Goal: Transaction & Acquisition: Book appointment/travel/reservation

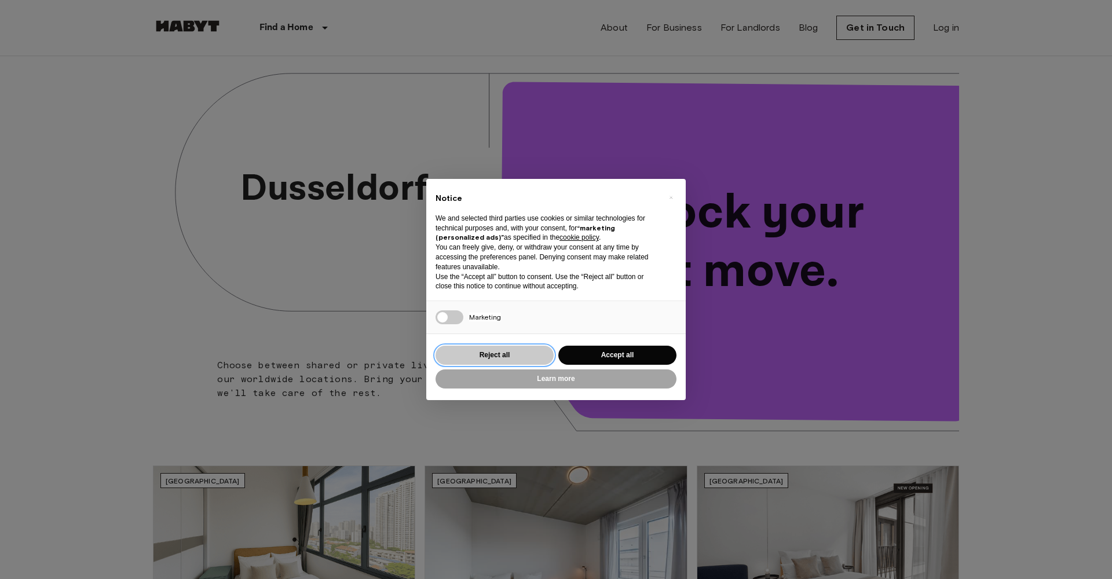
click at [503, 354] on button "Reject all" at bounding box center [495, 355] width 118 height 19
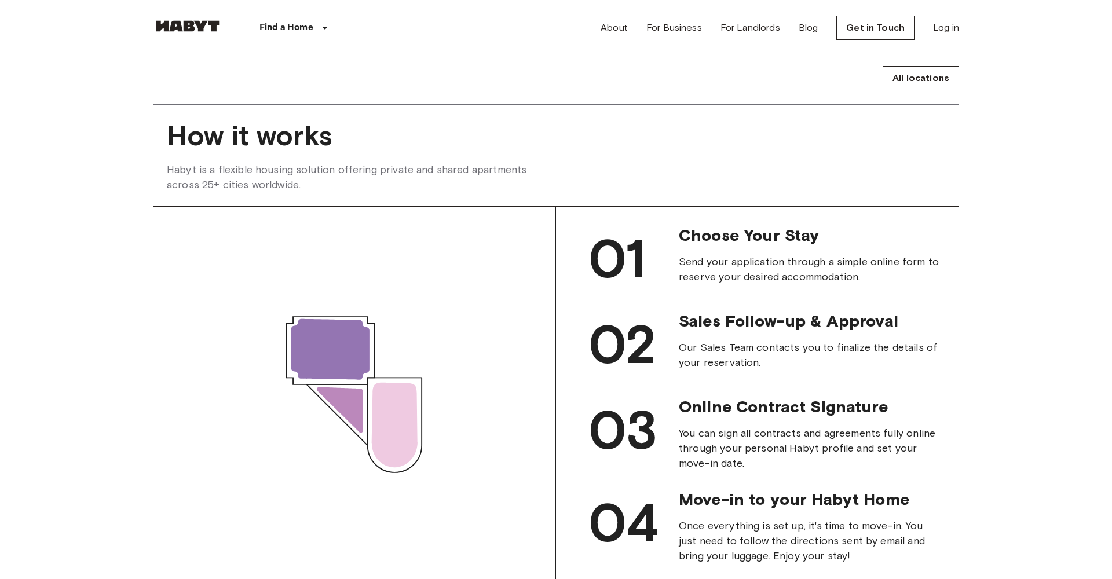
scroll to position [983, 0]
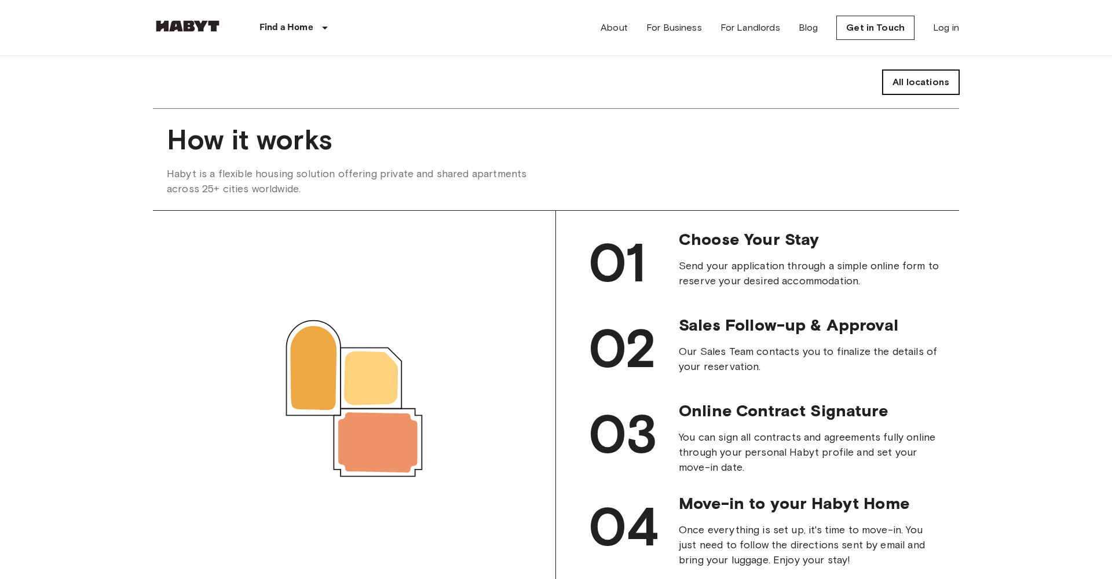
click at [930, 79] on link "All locations" at bounding box center [921, 82] width 76 height 24
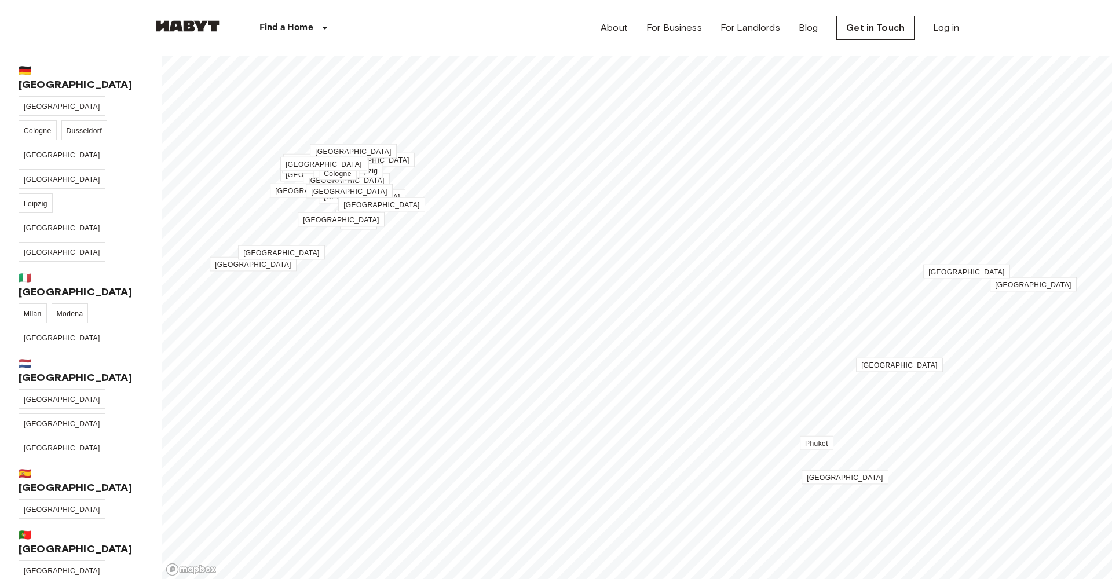
scroll to position [195, 0]
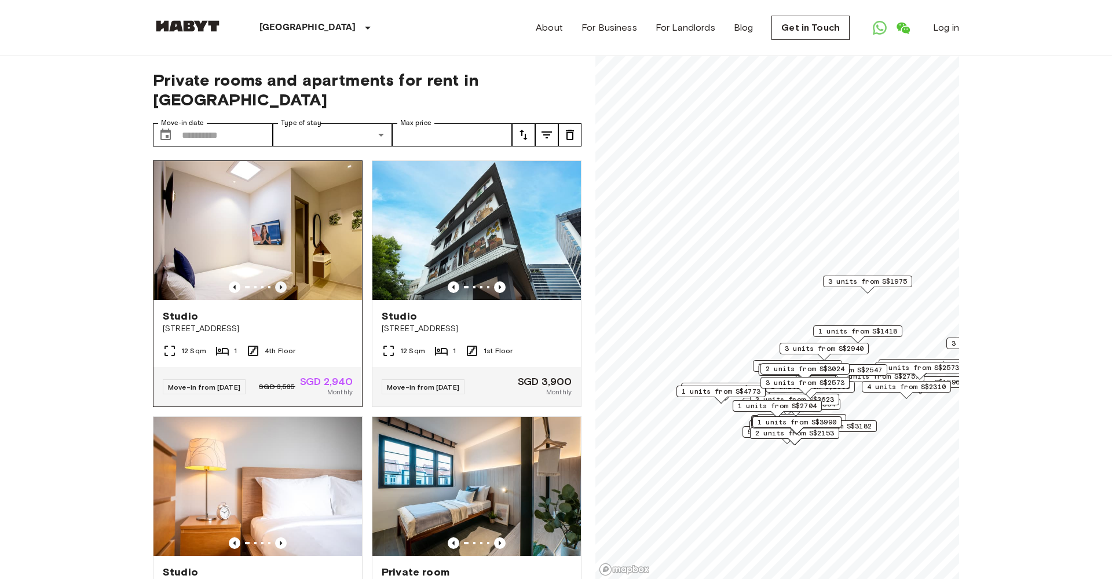
click at [281, 285] on icon "Previous image" at bounding box center [281, 287] width 2 height 5
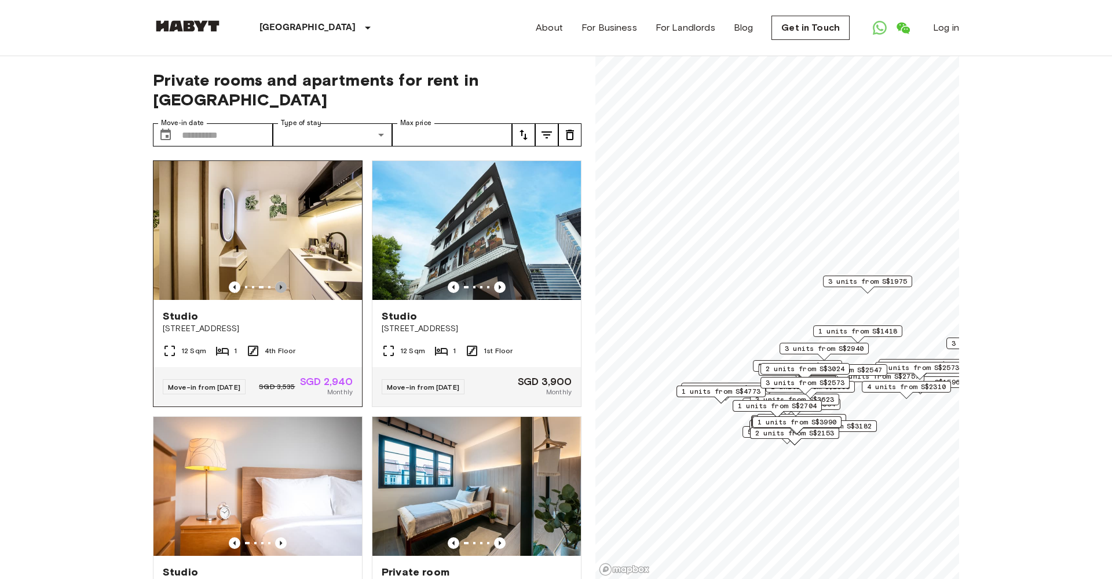
click at [281, 285] on icon "Previous image" at bounding box center [281, 287] width 2 height 5
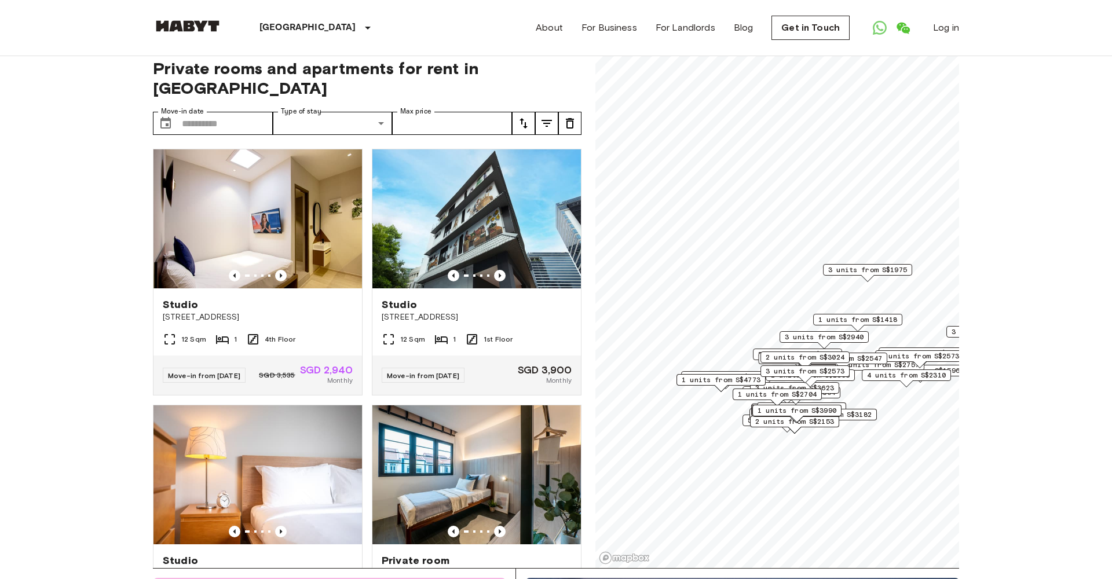
scroll to position [10, 0]
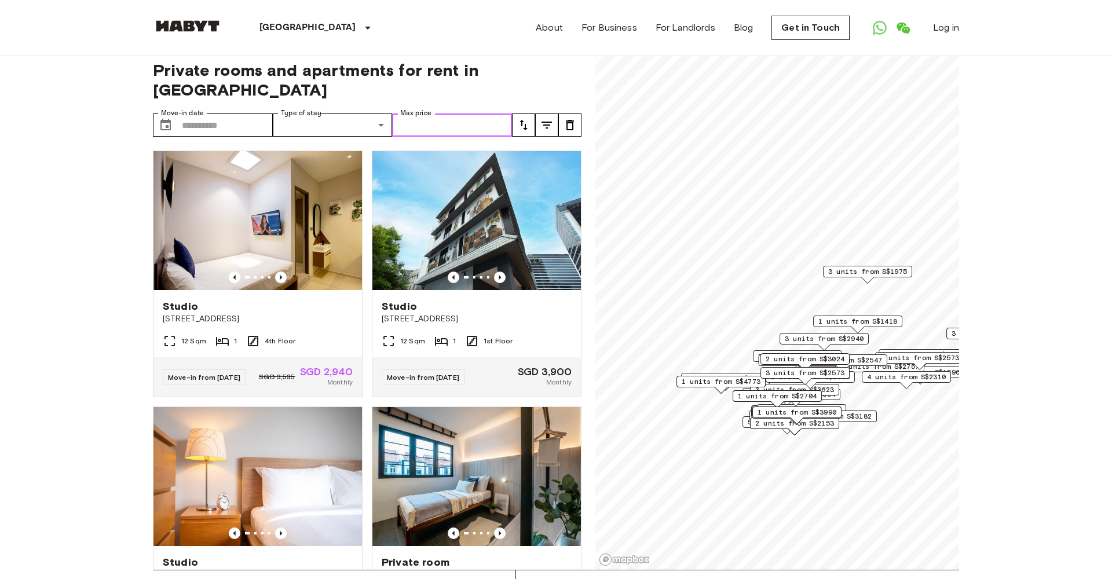
click at [463, 114] on input "Max price" at bounding box center [452, 125] width 120 height 23
